Goal: Task Accomplishment & Management: Manage account settings

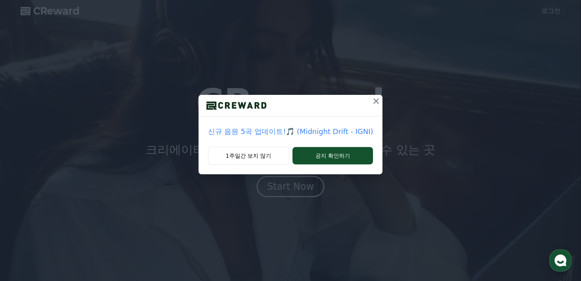
click at [560, 12] on div "신규 음원 5곡 업데이트!🎵 (Midnight Drift - IGNI) 1주일간 보지 않기 공지 확인하기" at bounding box center [290, 93] width 581 height 187
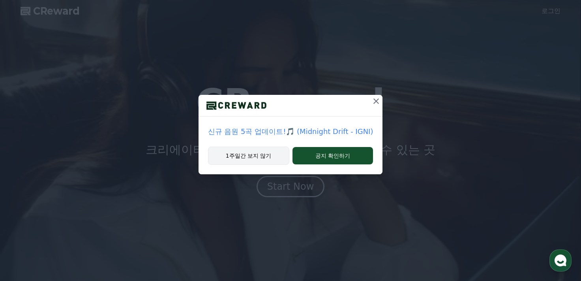
click at [258, 154] on button "1주일간 보지 않기" at bounding box center [248, 156] width 81 height 18
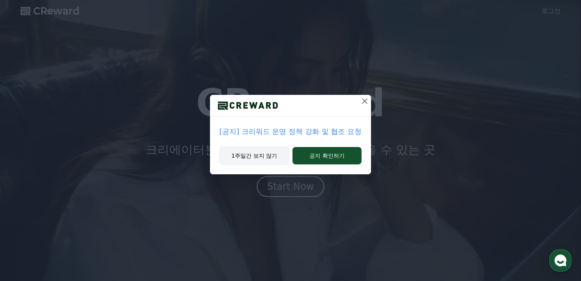
click at [267, 152] on button "1주일간 보지 않기" at bounding box center [255, 156] width 70 height 18
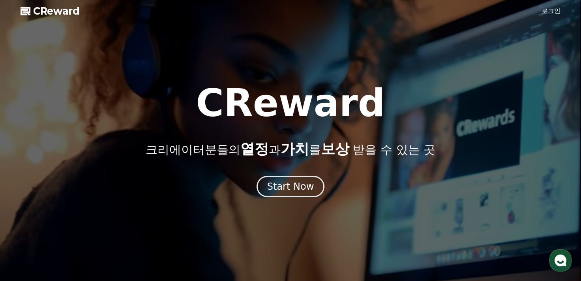
click at [553, 10] on link "로그인" at bounding box center [551, 10] width 19 height 9
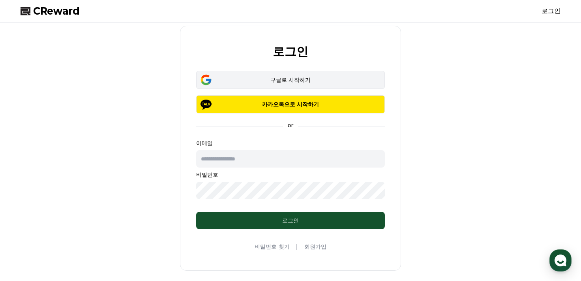
click at [259, 85] on button "구글로 시작하기" at bounding box center [290, 80] width 189 height 18
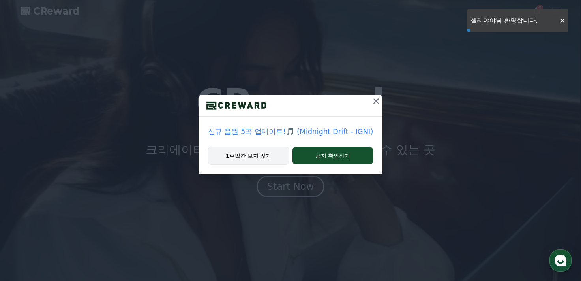
click at [275, 155] on button "1주일간 보지 않기" at bounding box center [248, 156] width 81 height 18
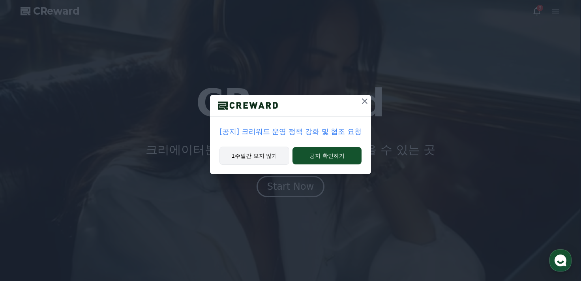
click at [269, 162] on button "1주일간 보지 않기" at bounding box center [255, 156] width 70 height 18
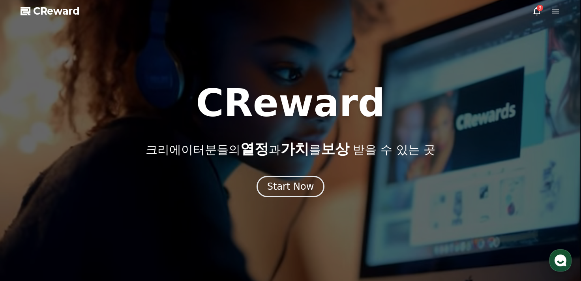
click at [536, 6] on div at bounding box center [290, 140] width 581 height 281
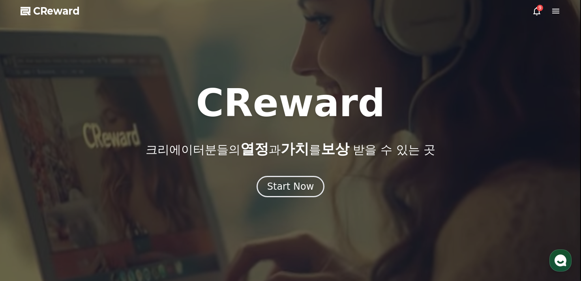
click at [536, 6] on div at bounding box center [290, 140] width 581 height 281
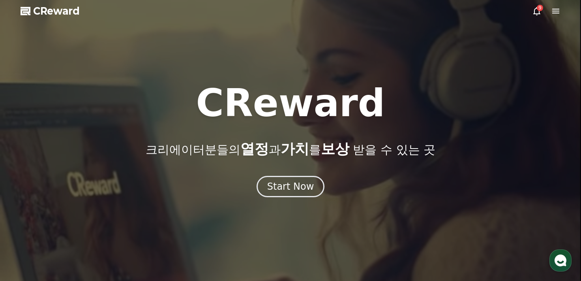
click at [536, 6] on div at bounding box center [290, 140] width 581 height 281
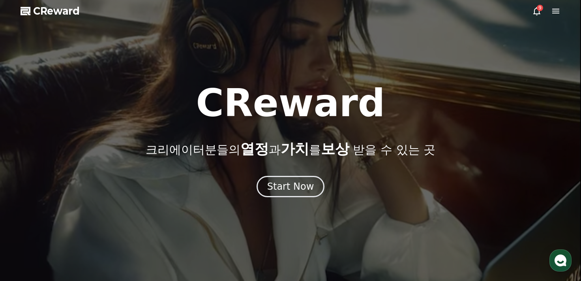
click at [536, 11] on icon at bounding box center [536, 10] width 9 height 9
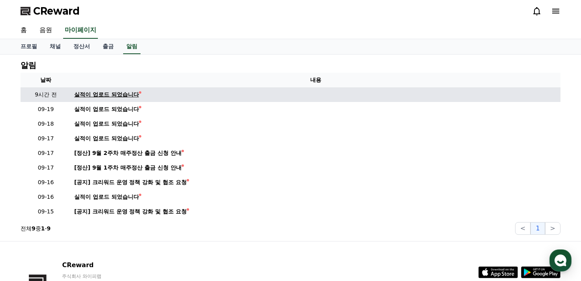
click at [84, 98] on div "실적이 업로드 되었습니다" at bounding box center [106, 94] width 65 height 8
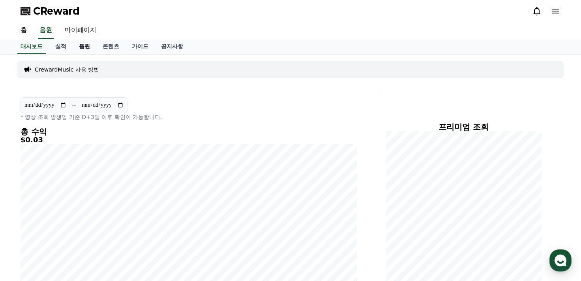
click at [90, 49] on link "음원" at bounding box center [85, 46] width 24 height 15
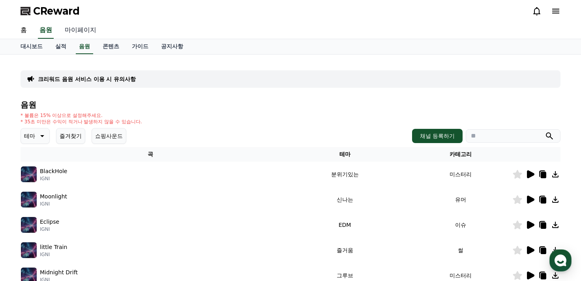
click at [84, 28] on link "마이페이지" at bounding box center [80, 30] width 44 height 17
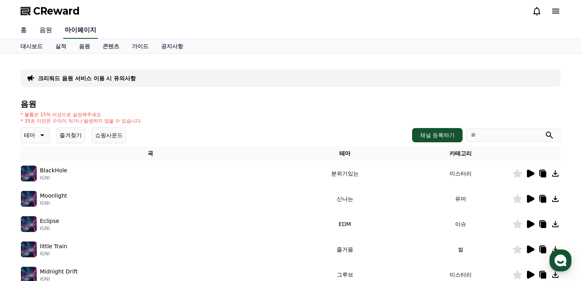
select select "**********"
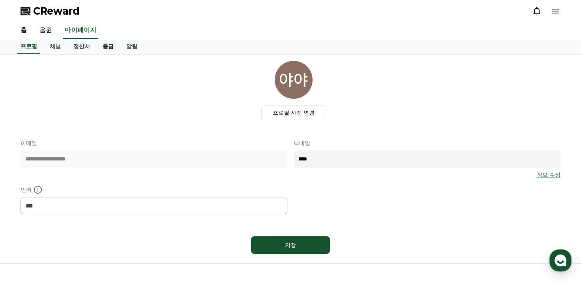
click at [117, 51] on link "출금" at bounding box center [108, 46] width 24 height 15
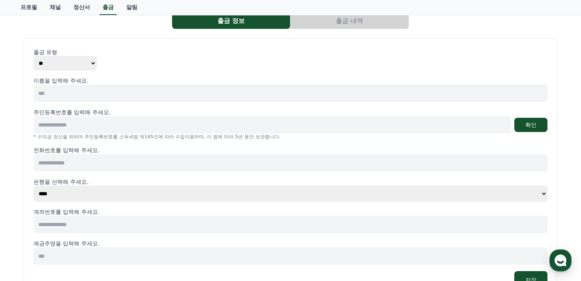
scroll to position [39, 0]
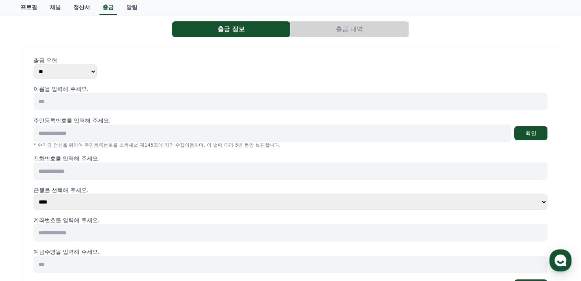
click at [62, 105] on input at bounding box center [291, 101] width 514 height 17
type input "***"
type input "**********"
click at [67, 170] on input at bounding box center [291, 170] width 514 height 17
type input "**********"
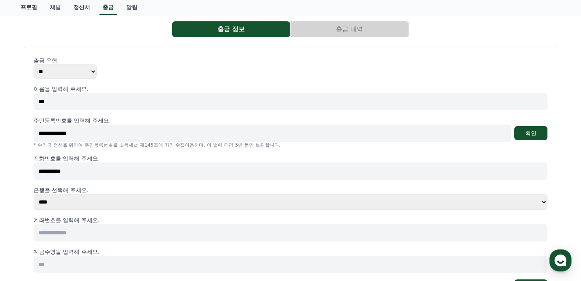
click at [71, 236] on input at bounding box center [291, 232] width 514 height 17
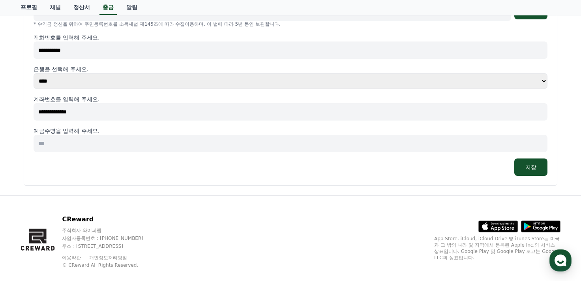
scroll to position [172, 0]
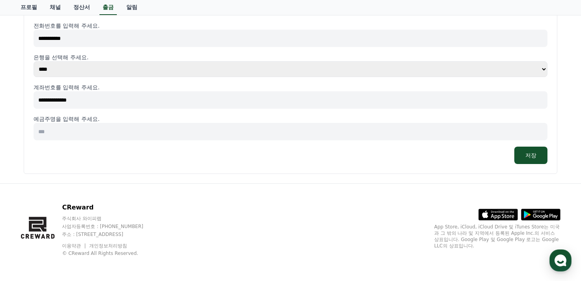
type input "**********"
click at [76, 127] on input at bounding box center [291, 131] width 514 height 17
type input "***"
click at [542, 159] on button "저장" at bounding box center [531, 155] width 33 height 17
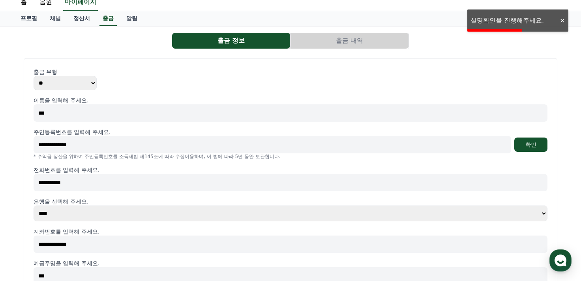
scroll to position [0, 0]
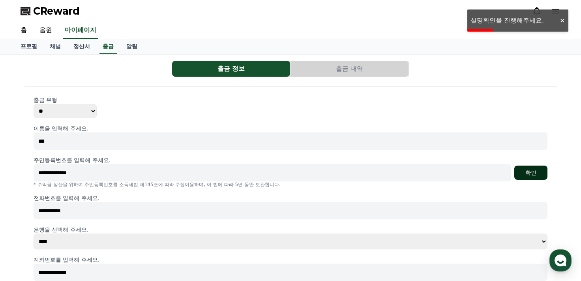
click at [528, 173] on button "확인" at bounding box center [531, 173] width 33 height 14
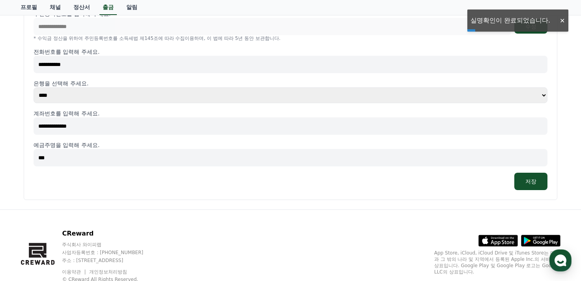
scroll to position [172, 0]
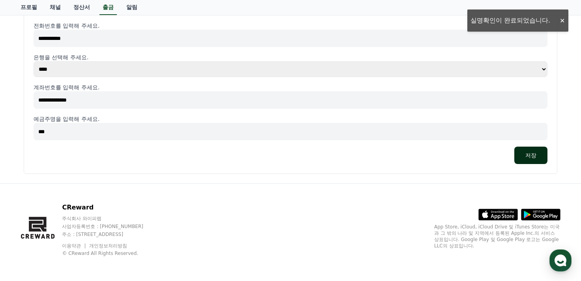
click at [529, 151] on button "저장" at bounding box center [531, 155] width 33 height 17
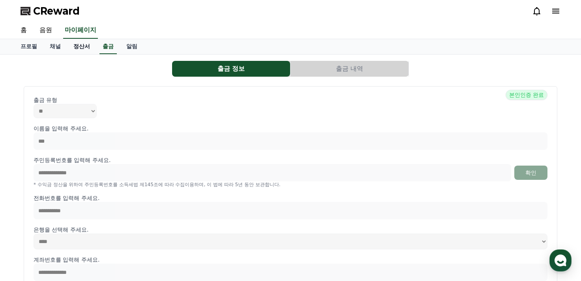
click at [76, 51] on link "정산서" at bounding box center [81, 46] width 29 height 15
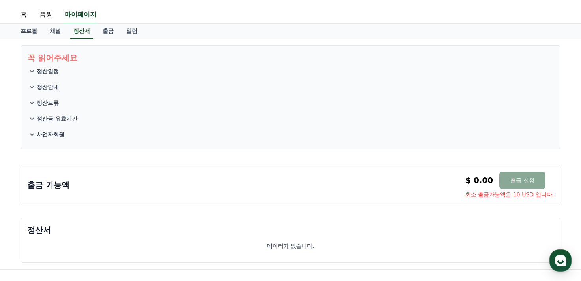
scroll to position [39, 0]
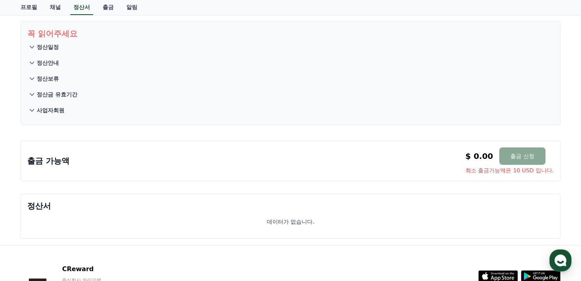
click at [355, 173] on div "출금 가능액 $ 0.00 출금 신청 최소 출금가능액은 10 USD 입니다. $ 0.00 출금 신청 최소 출금가능액은 10 USD 입니다." at bounding box center [290, 160] width 527 height 27
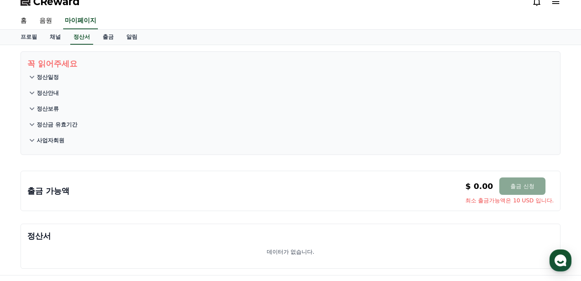
scroll to position [0, 0]
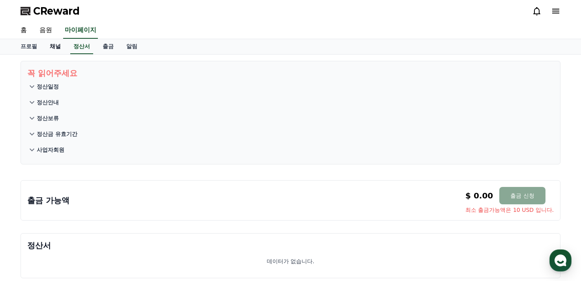
click at [54, 47] on link "채널" at bounding box center [55, 46] width 24 height 15
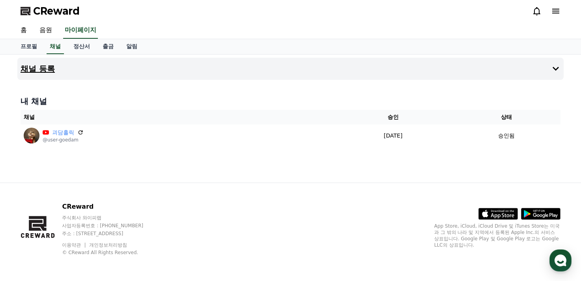
click at [71, 73] on button "채널 등록" at bounding box center [290, 69] width 547 height 22
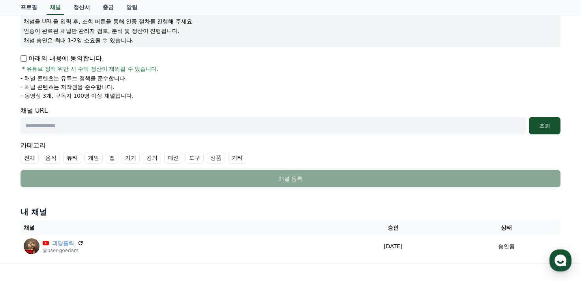
scroll to position [118, 0]
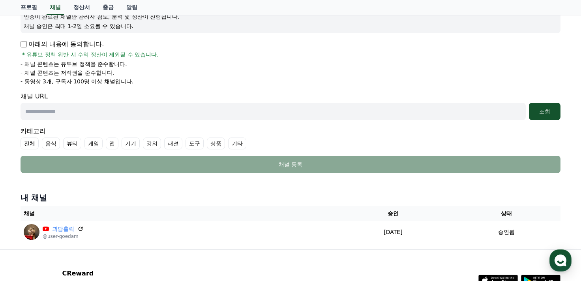
click at [79, 110] on input "text" at bounding box center [274, 111] width 506 height 17
click at [29, 104] on input "text" at bounding box center [274, 111] width 506 height 17
click at [87, 109] on input "text" at bounding box center [274, 111] width 506 height 17
paste input "**********"
type input "**********"
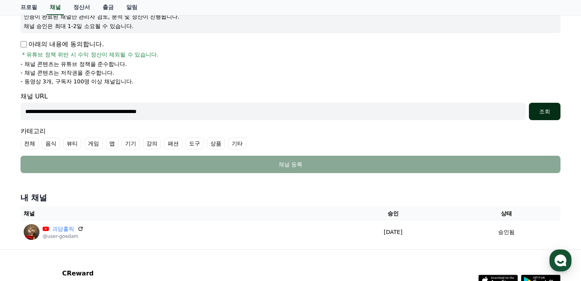
click at [550, 110] on div "조회" at bounding box center [544, 111] width 25 height 8
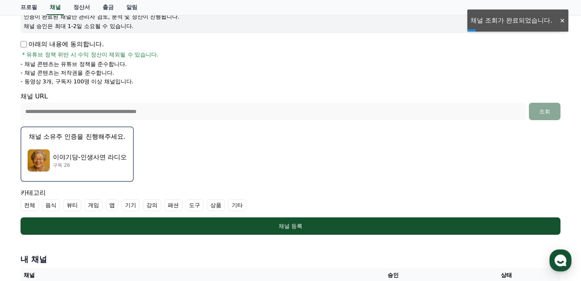
click at [88, 147] on div "이야기당-인생사연 라디오 구독 26" at bounding box center [77, 161] width 99 height 32
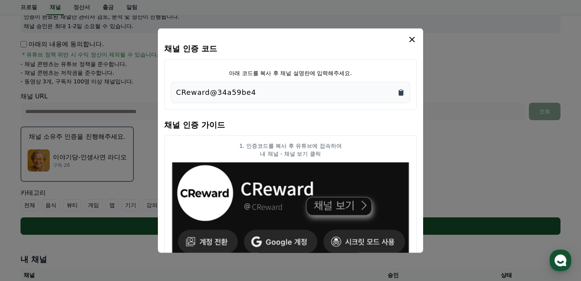
click at [401, 94] on icon "Copy to clipboard" at bounding box center [401, 92] width 5 height 6
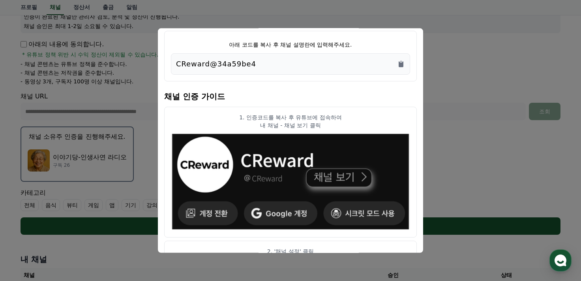
scroll to position [0, 0]
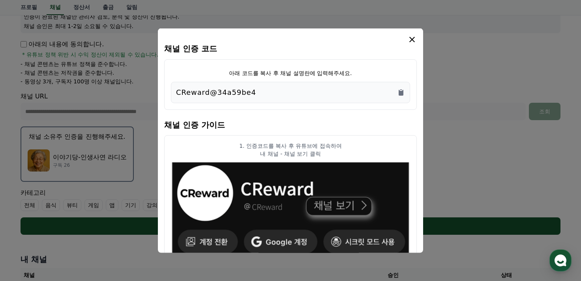
click at [412, 40] on icon "modal" at bounding box center [413, 39] width 6 height 6
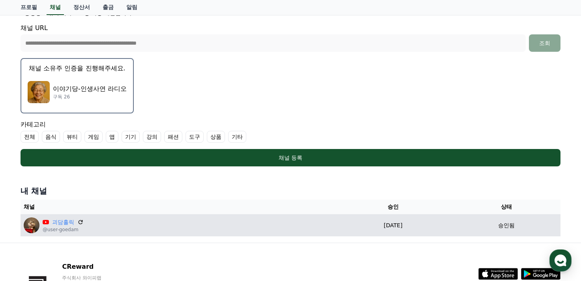
scroll to position [166, 0]
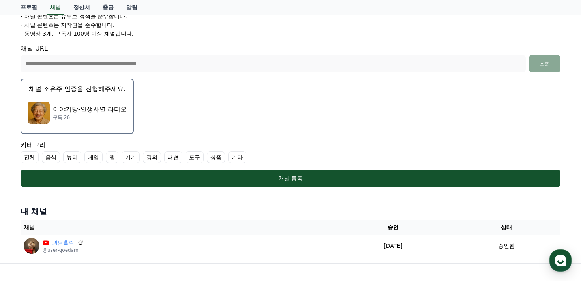
click at [112, 105] on p "이야기당-인생사연 라디오" at bounding box center [90, 109] width 74 height 9
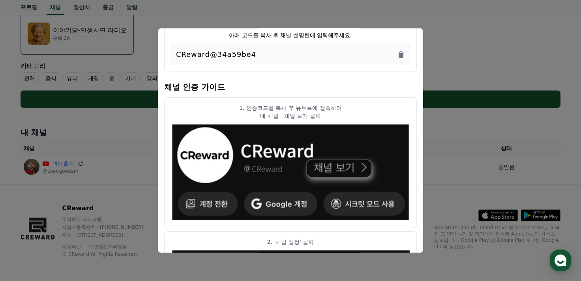
scroll to position [0, 0]
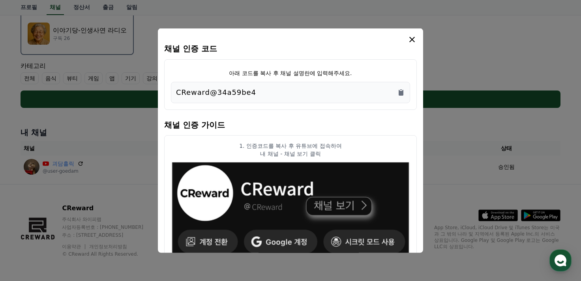
click at [410, 42] on icon "modal" at bounding box center [412, 38] width 9 height 9
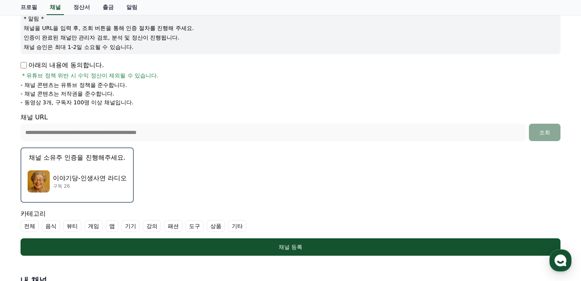
scroll to position [87, 0]
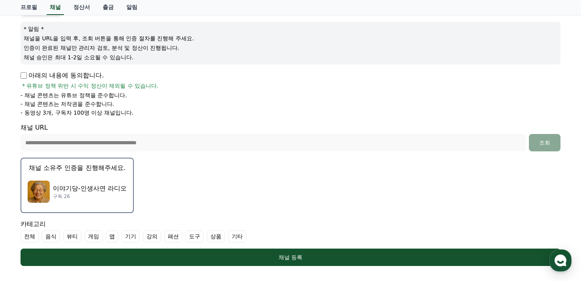
click at [235, 172] on form "**********" at bounding box center [291, 134] width 540 height 264
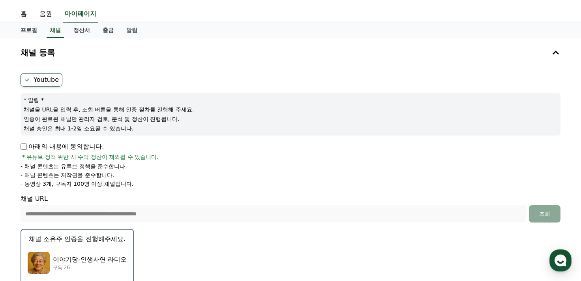
scroll to position [0, 0]
